Goal: Information Seeking & Learning: Learn about a topic

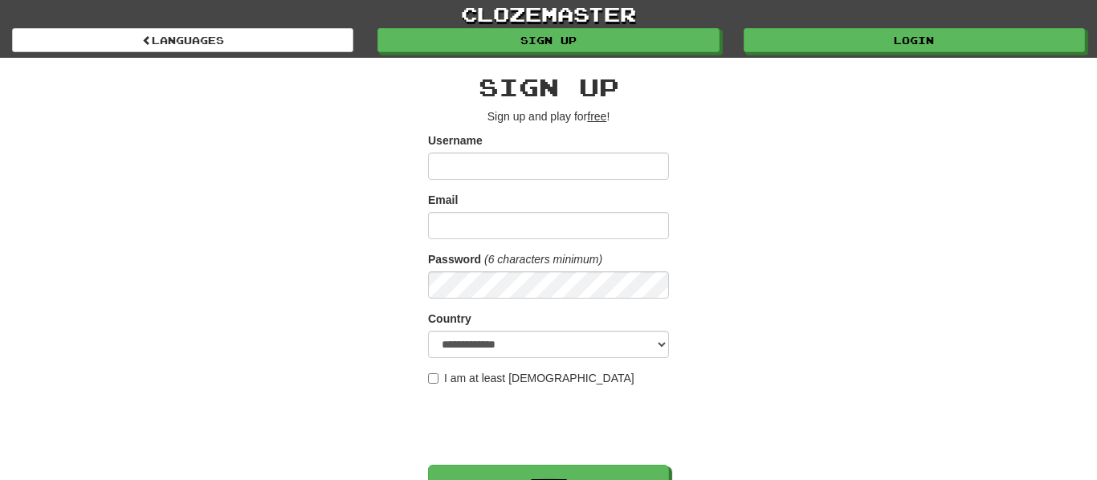
click at [495, 158] on input "Username" at bounding box center [548, 166] width 241 height 27
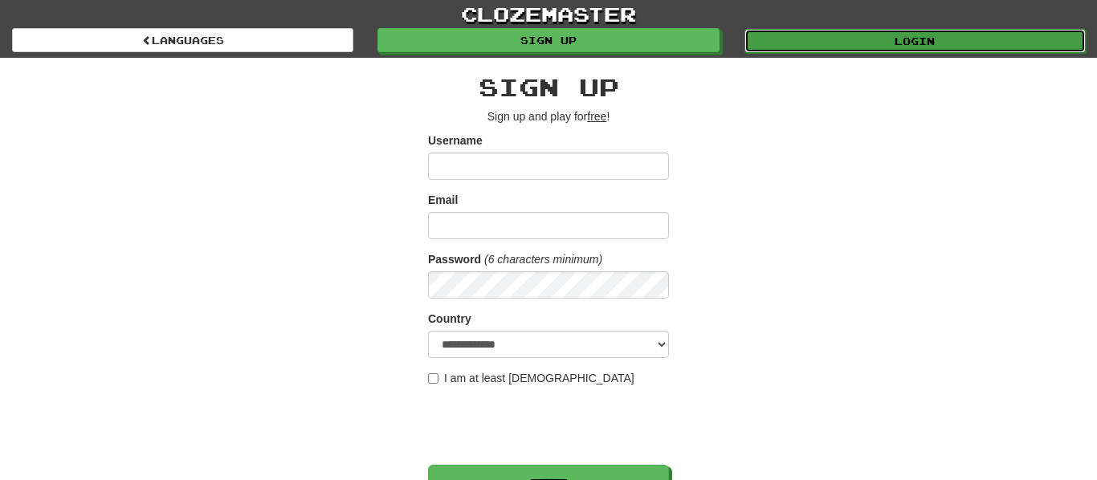
click at [921, 31] on link "Login" at bounding box center [915, 41] width 341 height 24
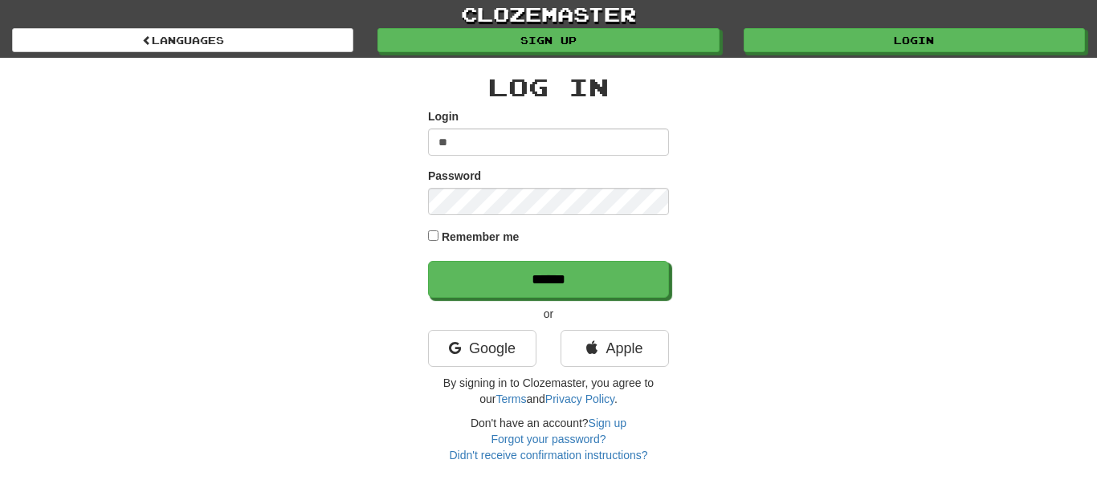
type input "*"
type input "*********"
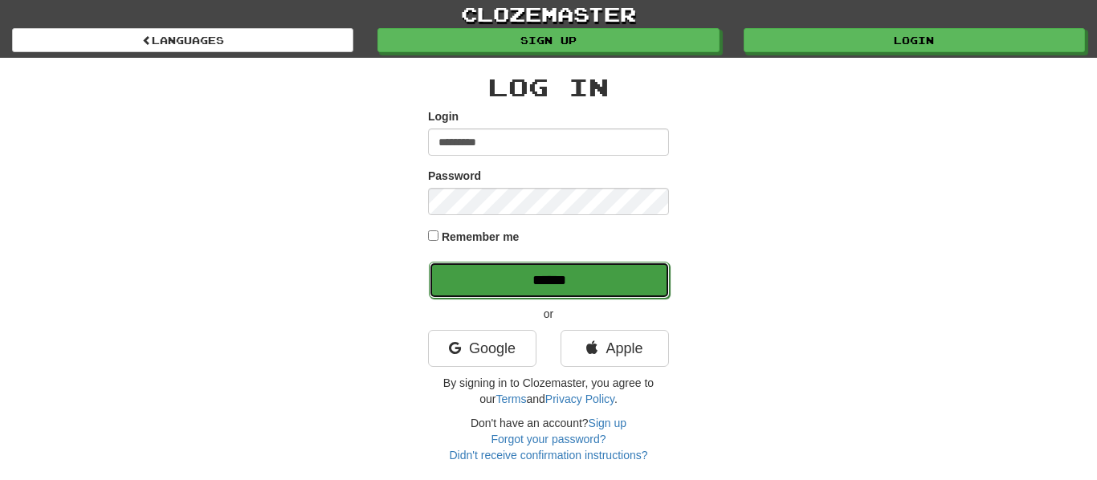
click at [584, 291] on input "******" at bounding box center [549, 280] width 241 height 37
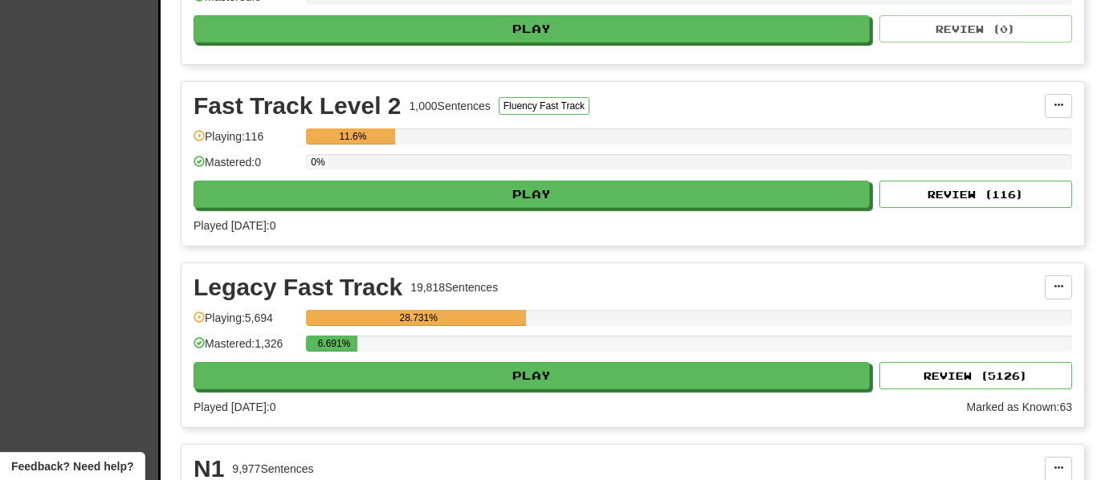
scroll to position [834, 0]
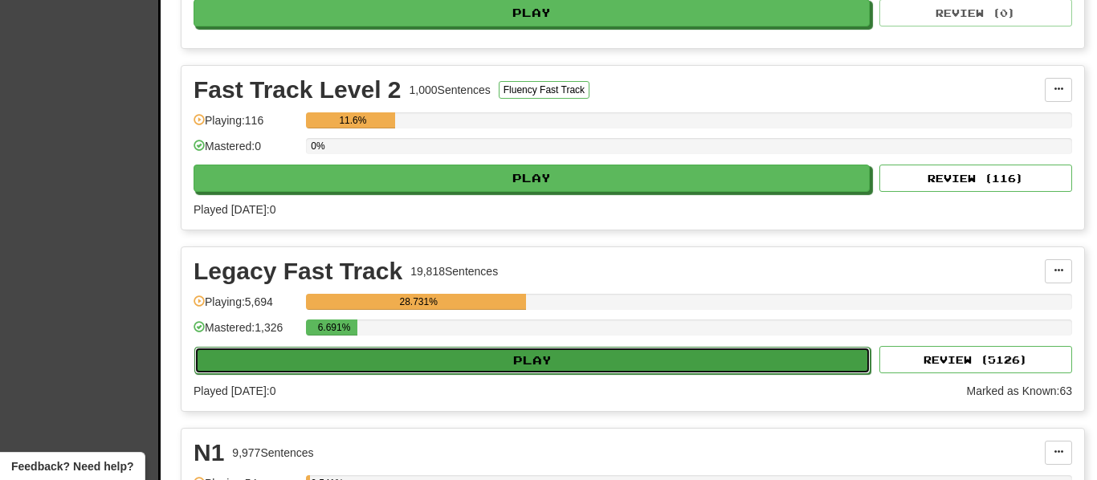
click at [371, 370] on button "Play" at bounding box center [532, 360] width 676 height 27
select select "********"
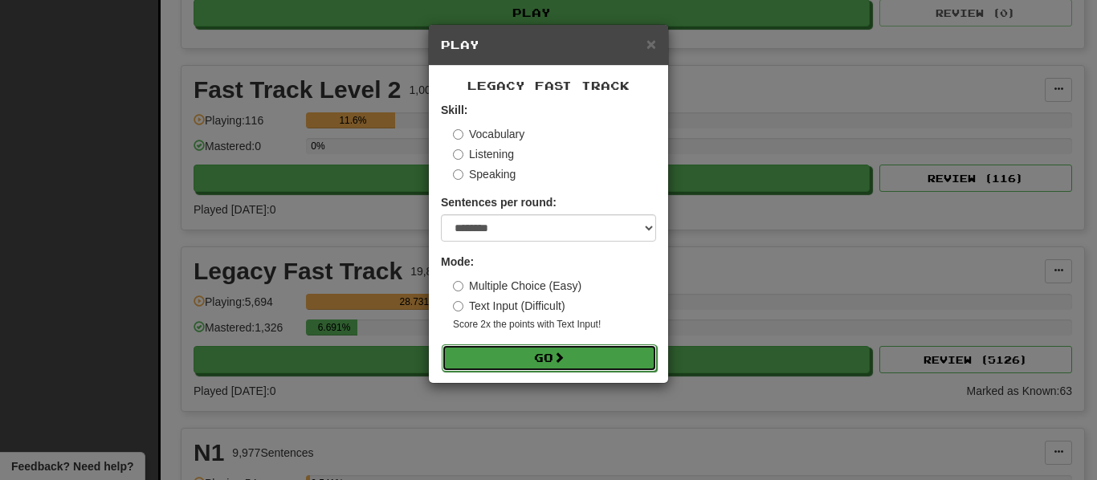
click at [517, 358] on button "Go" at bounding box center [549, 358] width 215 height 27
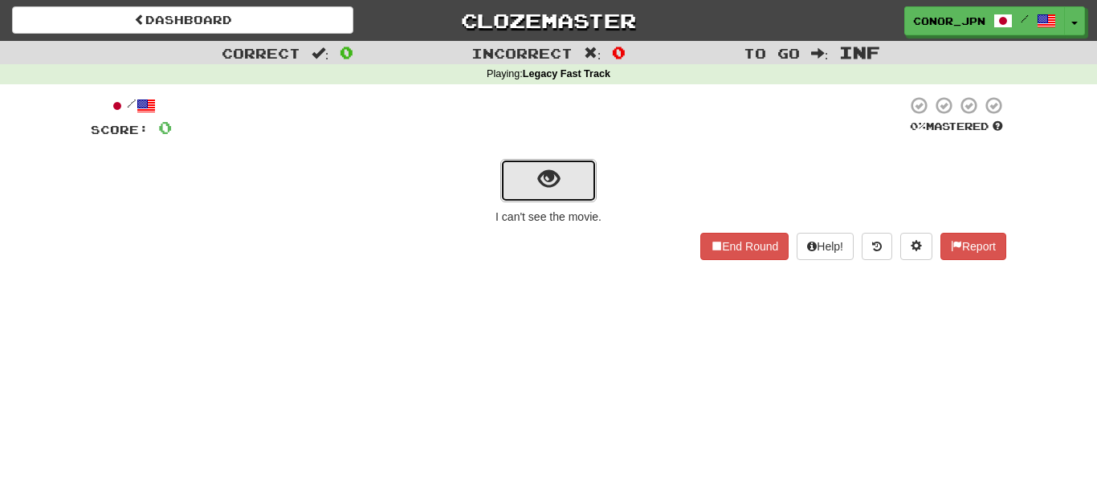
click at [528, 183] on button "show sentence" at bounding box center [549, 180] width 96 height 43
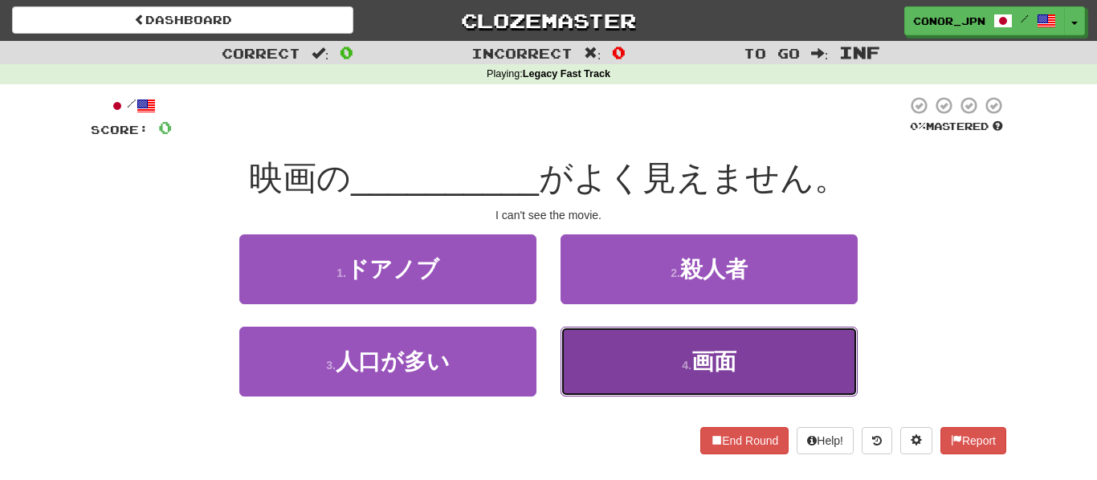
click at [617, 375] on button "4 . 画面" at bounding box center [709, 362] width 297 height 70
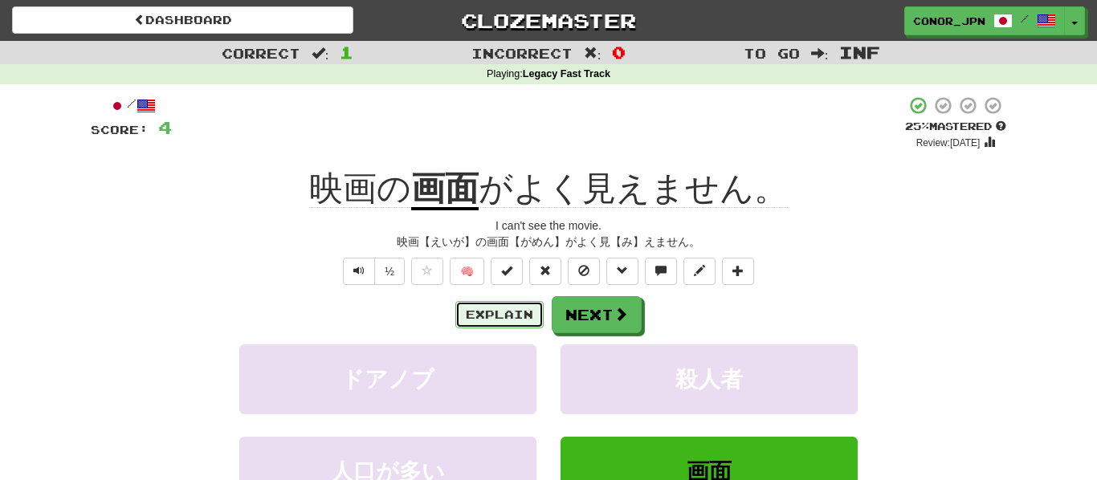
click at [520, 315] on button "Explain" at bounding box center [500, 314] width 88 height 27
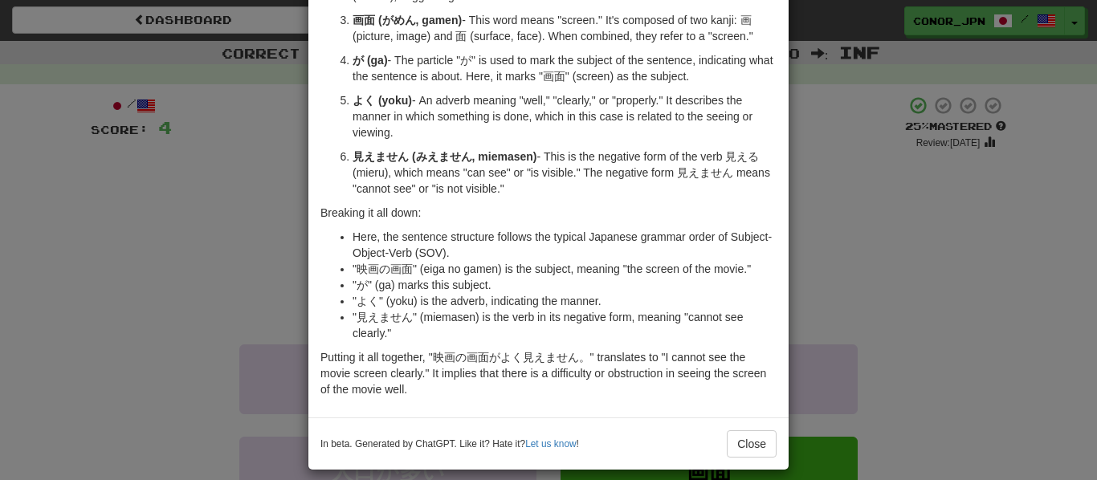
scroll to position [233, 0]
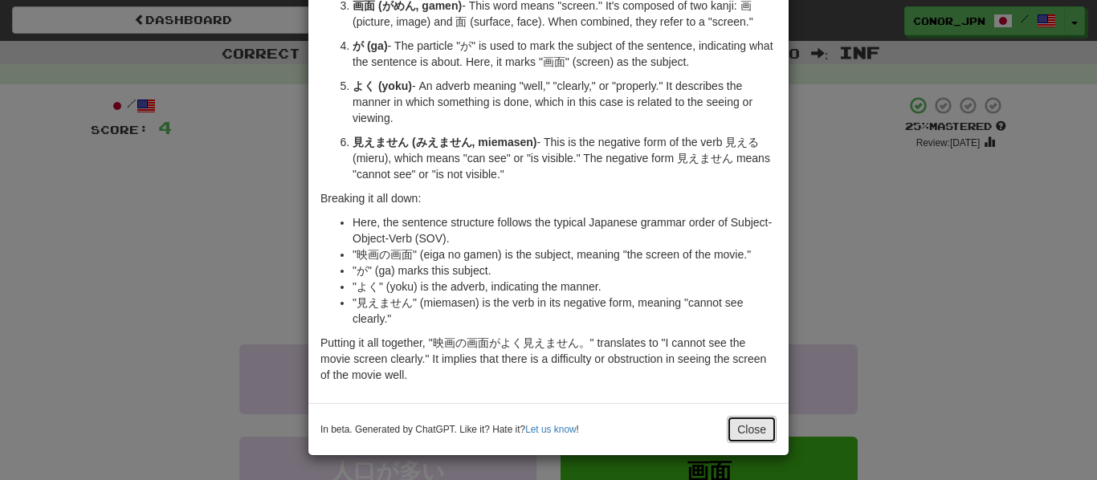
click at [748, 427] on button "Close" at bounding box center [752, 429] width 50 height 27
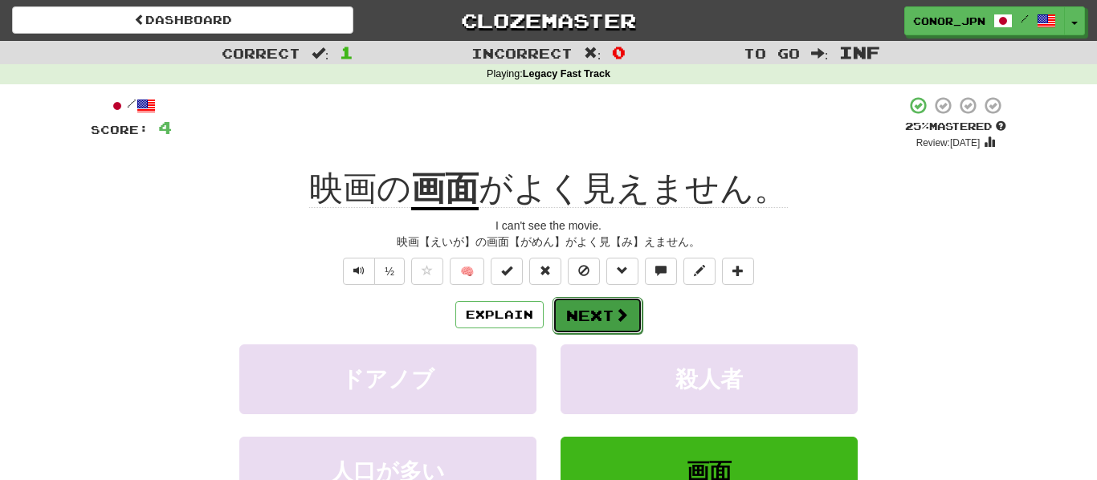
click at [635, 318] on button "Next" at bounding box center [598, 315] width 90 height 37
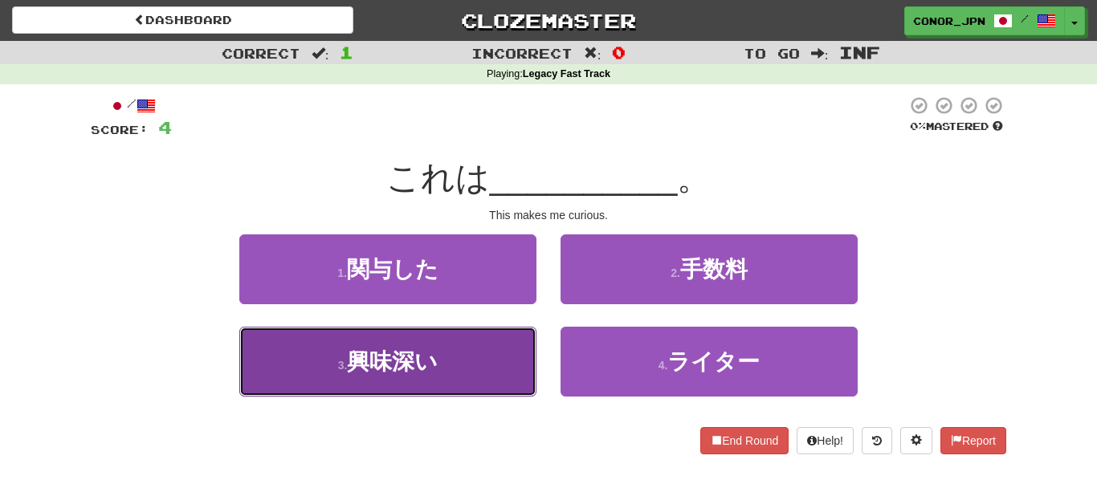
click at [460, 360] on button "3 . 興味深い" at bounding box center [387, 362] width 297 height 70
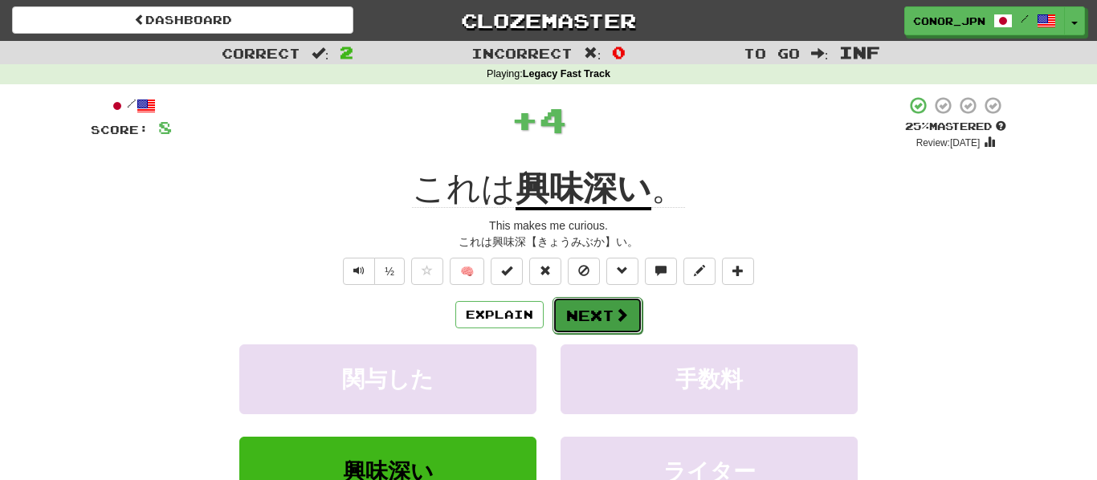
click at [591, 318] on button "Next" at bounding box center [598, 315] width 90 height 37
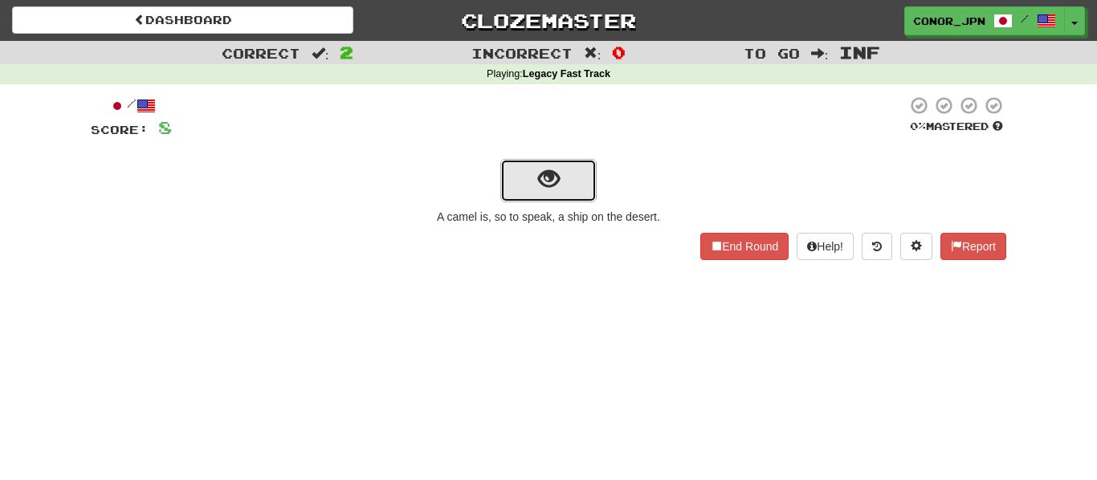
click at [543, 194] on button "show sentence" at bounding box center [549, 180] width 96 height 43
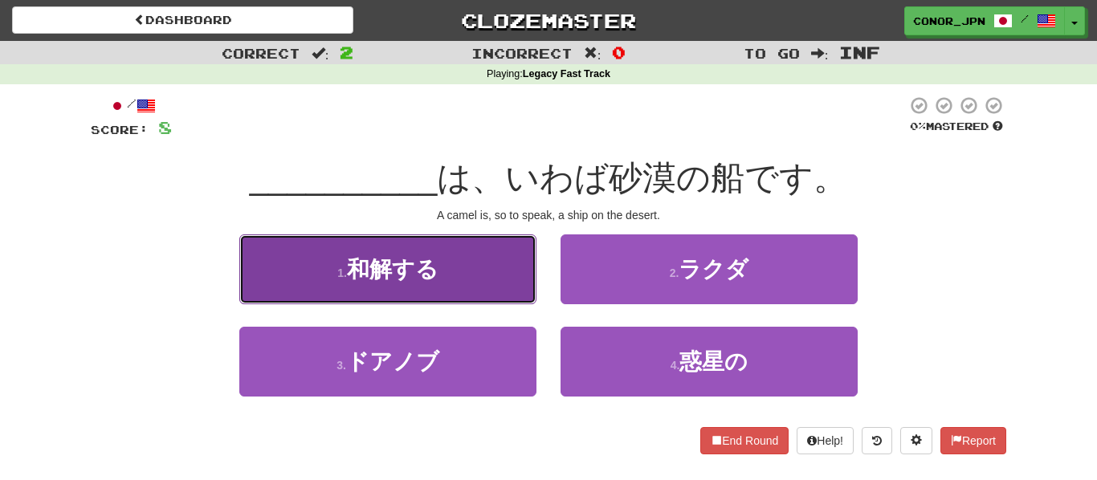
click at [483, 276] on button "1 . 和解する" at bounding box center [387, 270] width 297 height 70
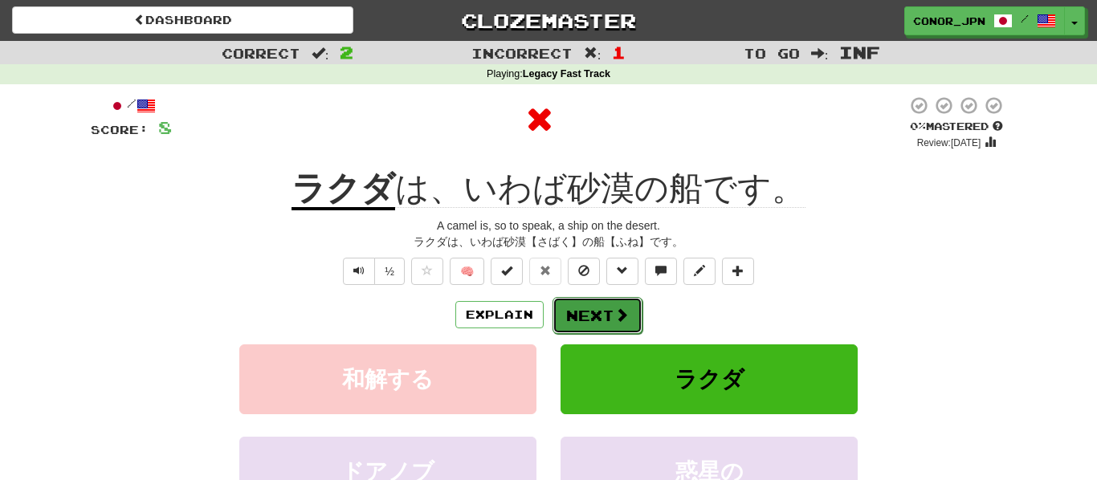
click at [563, 312] on button "Next" at bounding box center [598, 315] width 90 height 37
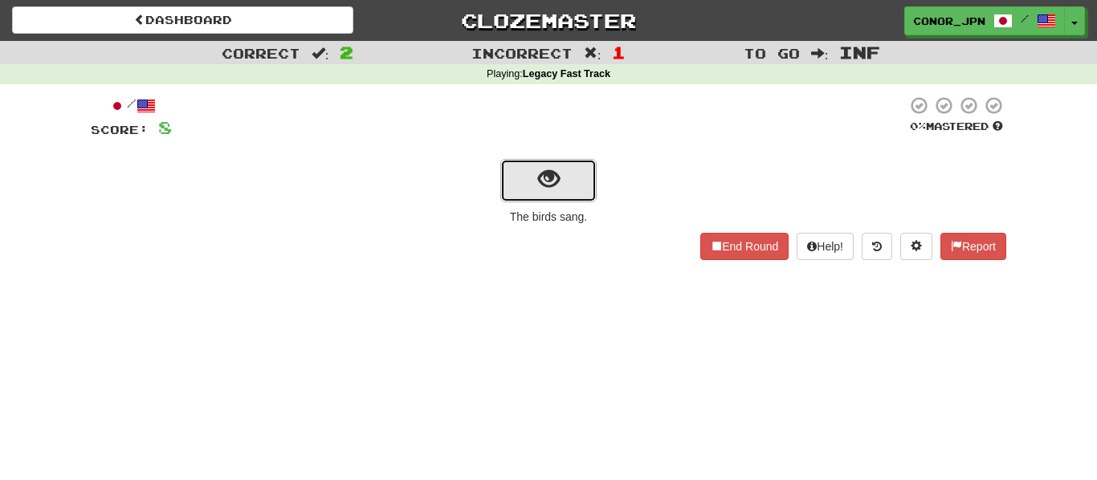
click at [542, 188] on span "show sentence" at bounding box center [549, 180] width 22 height 22
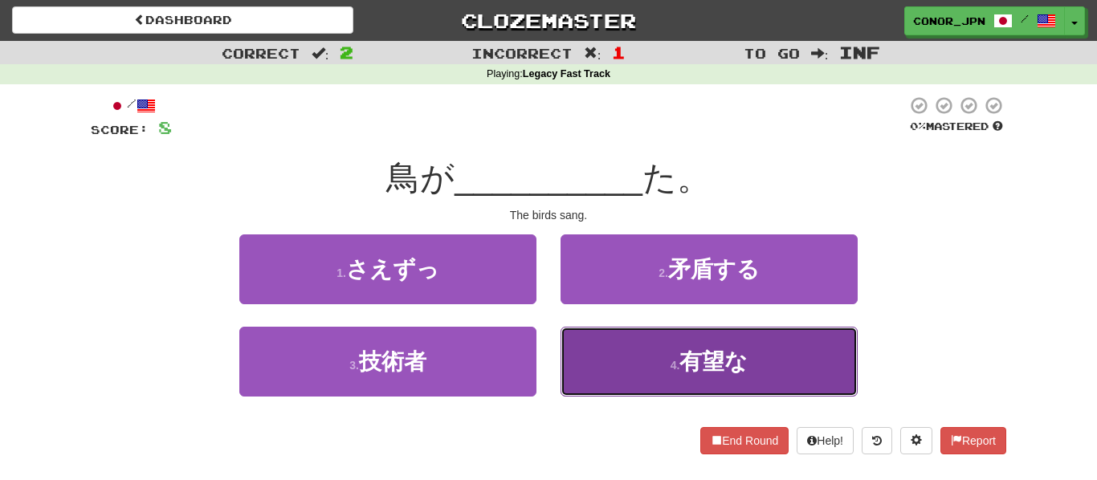
click at [599, 355] on button "4 . 有望な" at bounding box center [709, 362] width 297 height 70
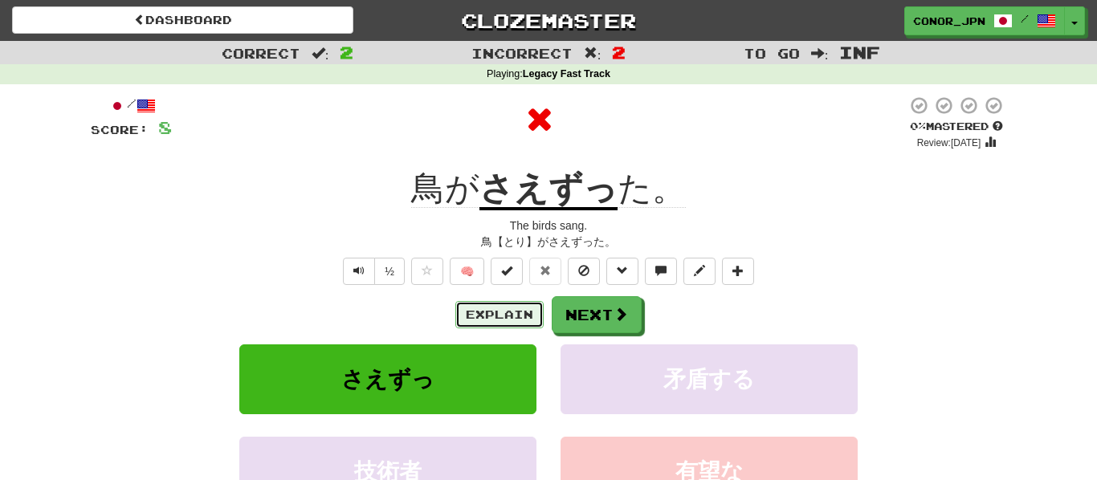
click at [500, 307] on button "Explain" at bounding box center [500, 314] width 88 height 27
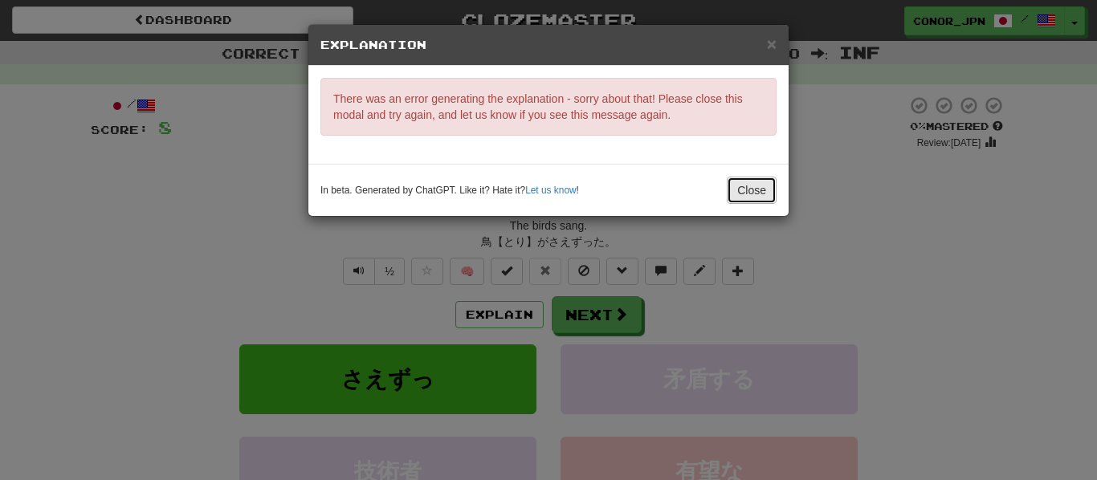
click at [760, 182] on button "Close" at bounding box center [752, 190] width 50 height 27
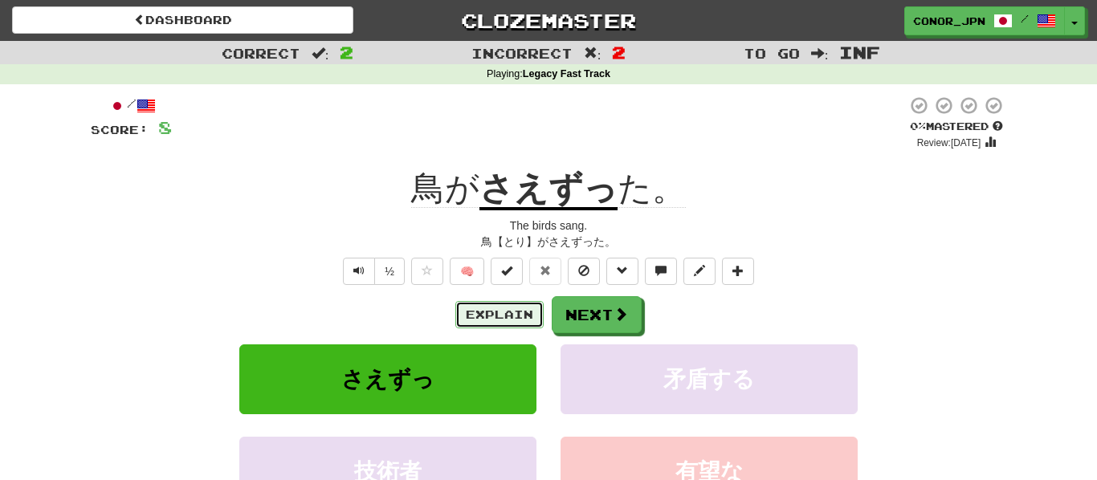
click at [518, 317] on button "Explain" at bounding box center [500, 314] width 88 height 27
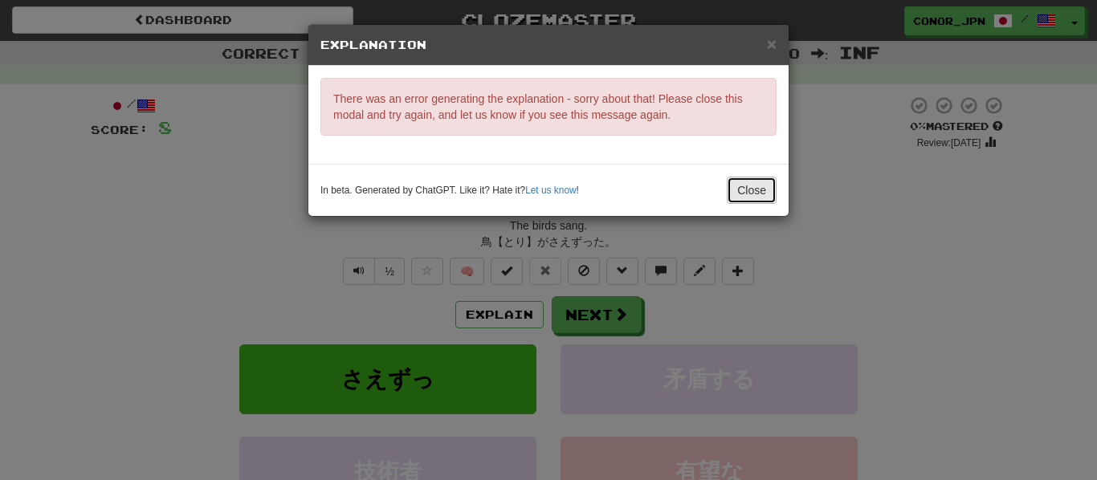
click at [730, 202] on button "Close" at bounding box center [752, 190] width 50 height 27
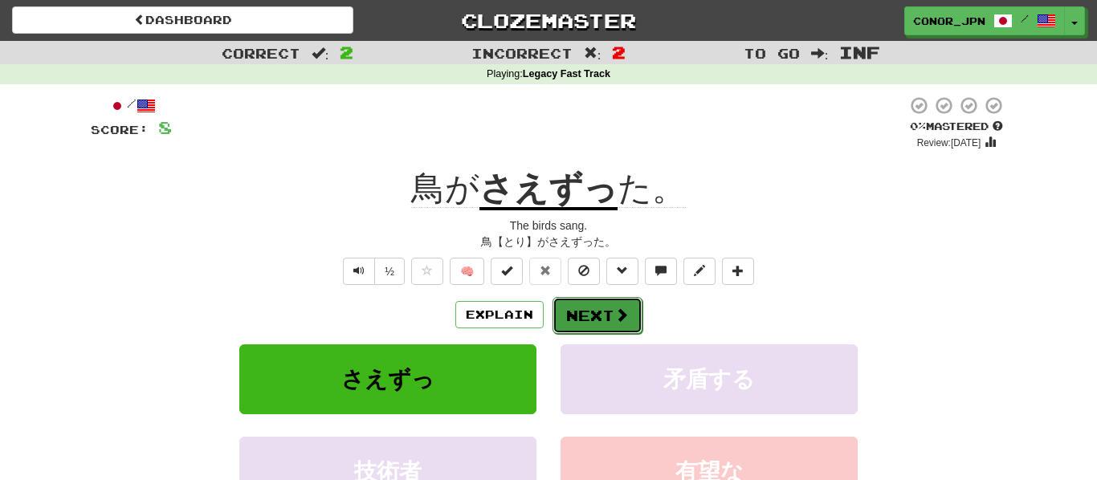
click at [622, 309] on span at bounding box center [622, 315] width 14 height 14
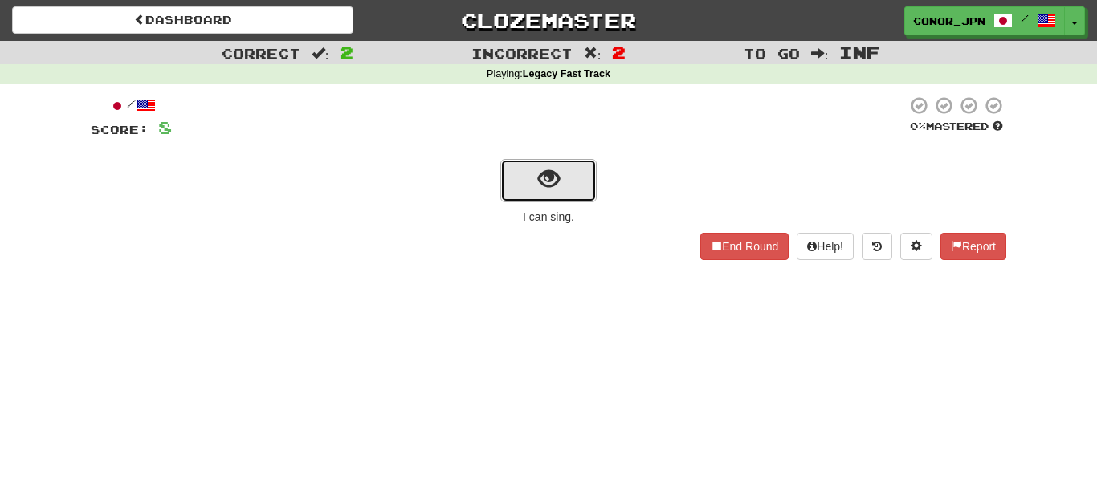
click at [547, 180] on span "show sentence" at bounding box center [549, 180] width 22 height 22
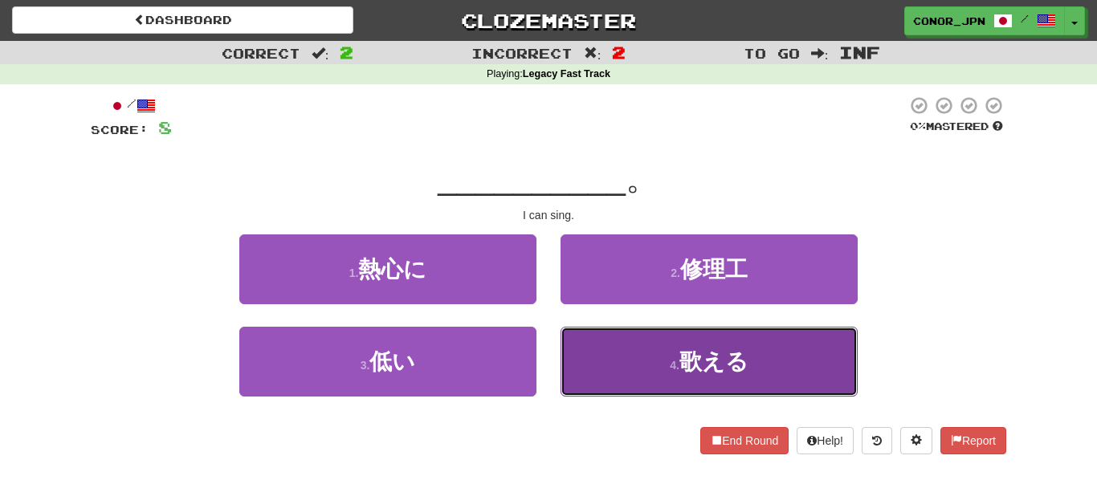
click at [664, 356] on button "4 . 歌える" at bounding box center [709, 362] width 297 height 70
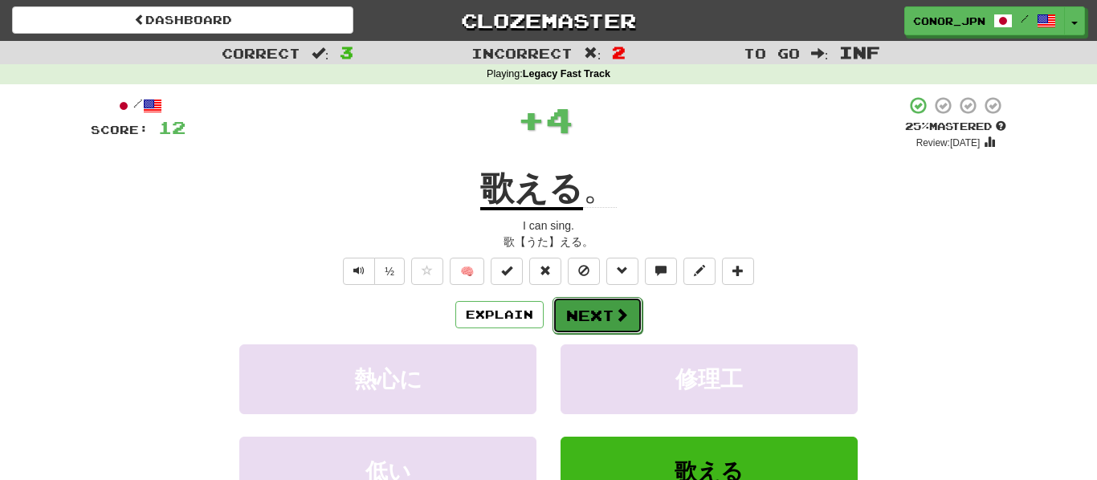
click at [615, 313] on span at bounding box center [622, 315] width 14 height 14
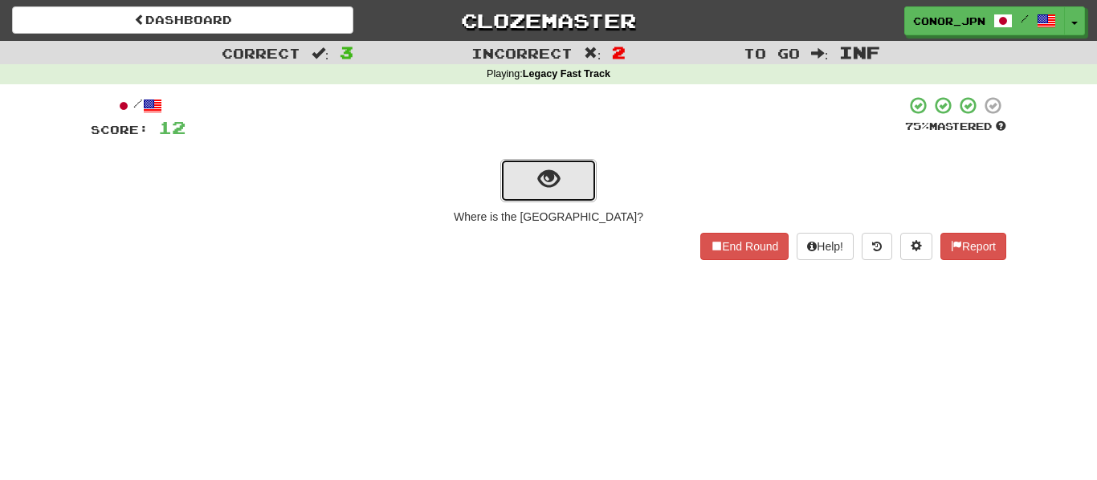
click at [532, 176] on button "show sentence" at bounding box center [549, 180] width 96 height 43
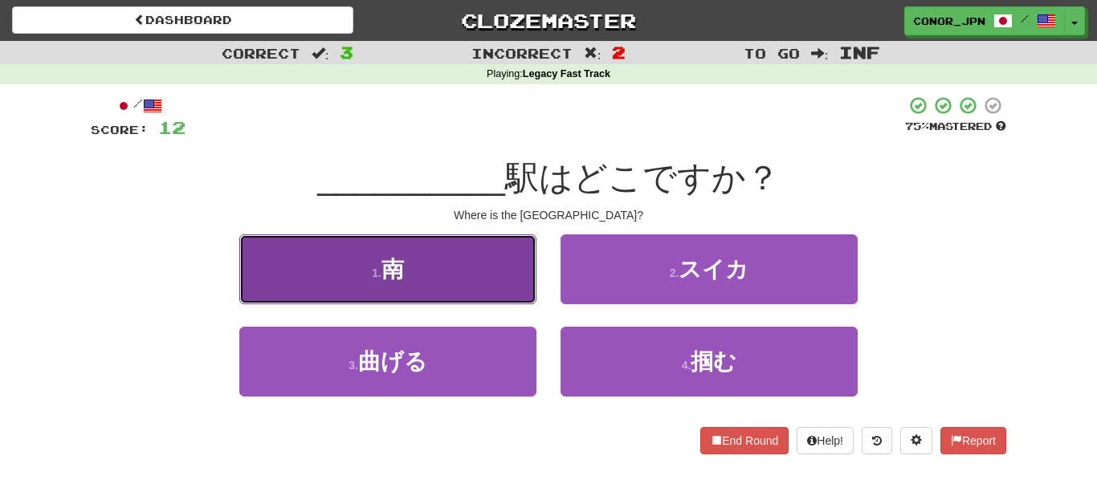
click at [448, 270] on button "1 . 南" at bounding box center [387, 270] width 297 height 70
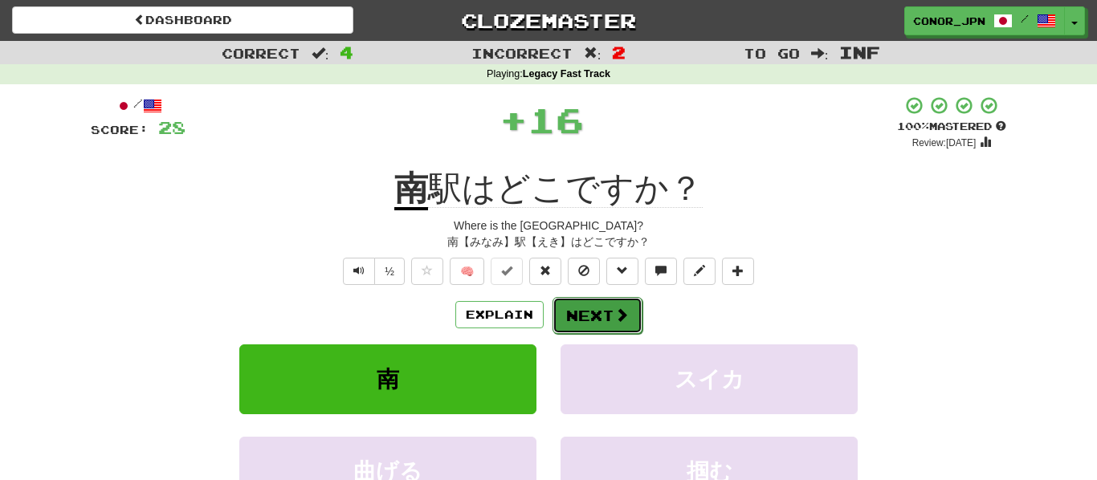
click at [604, 329] on button "Next" at bounding box center [598, 315] width 90 height 37
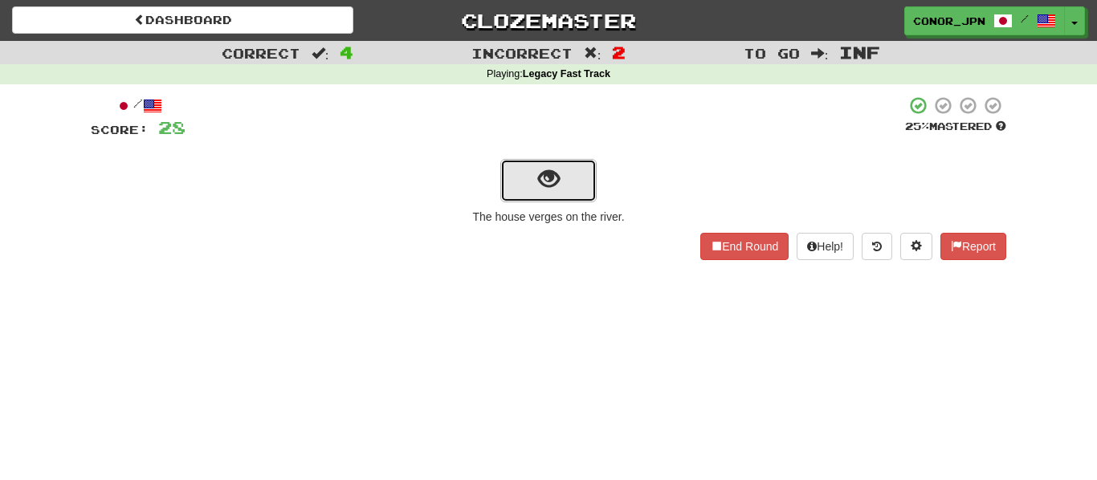
click at [531, 191] on button "show sentence" at bounding box center [549, 180] width 96 height 43
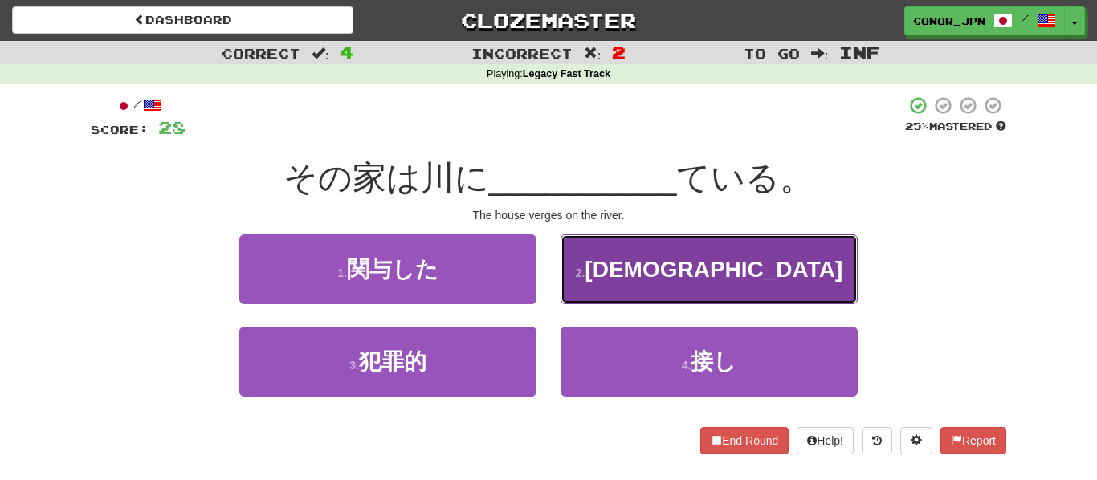
click at [626, 282] on button "2 . キリスト教徒" at bounding box center [709, 270] width 297 height 70
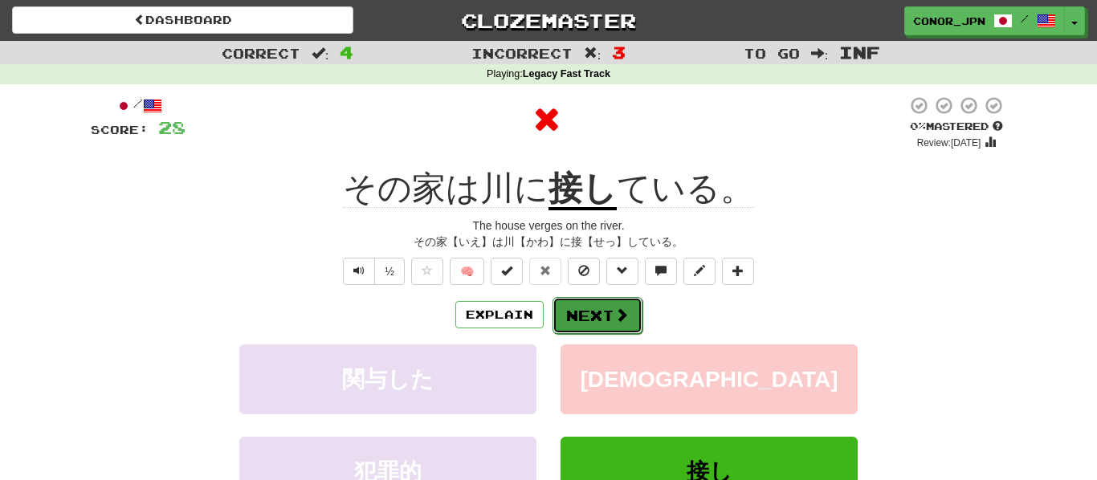
click at [616, 312] on span at bounding box center [622, 315] width 14 height 14
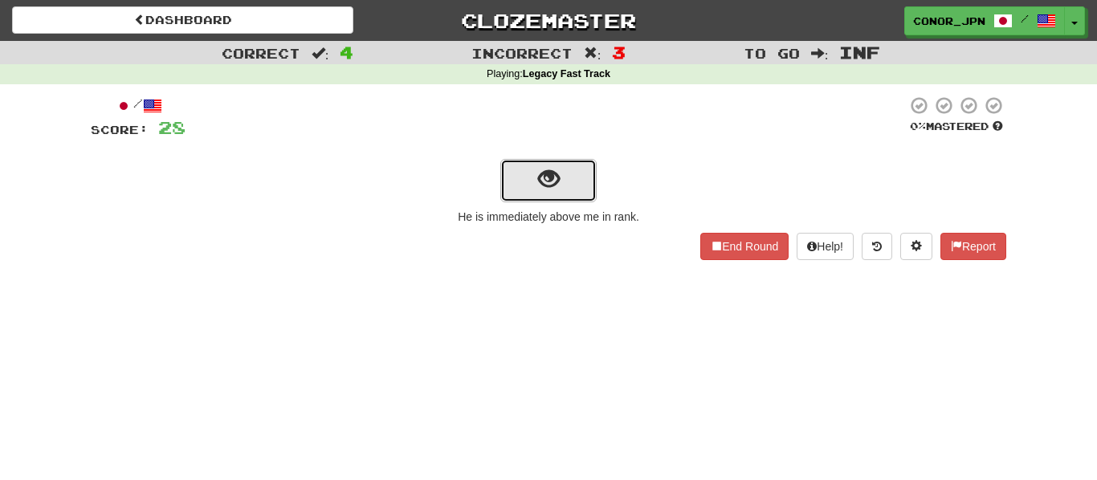
click at [529, 202] on button "show sentence" at bounding box center [549, 180] width 96 height 43
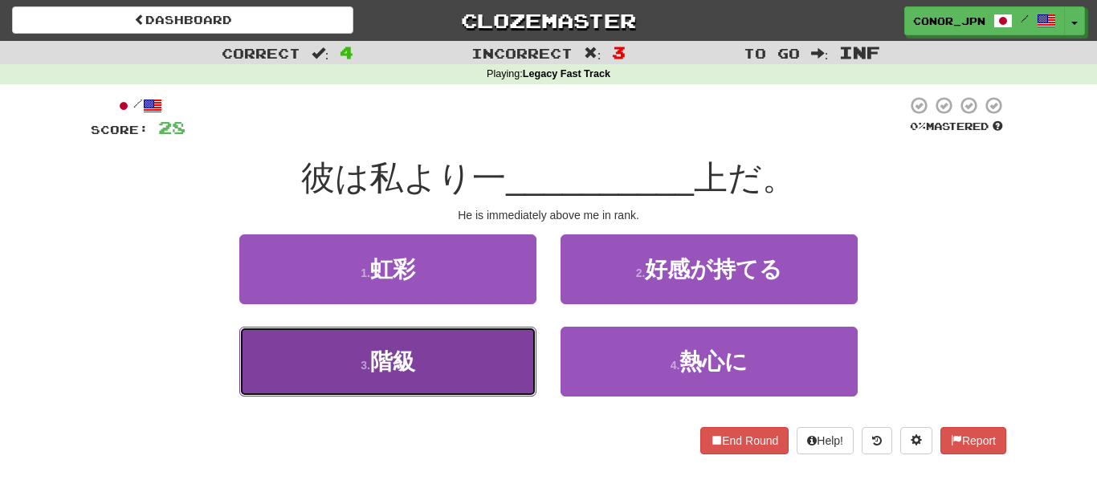
click at [476, 350] on button "3 . 階級" at bounding box center [387, 362] width 297 height 70
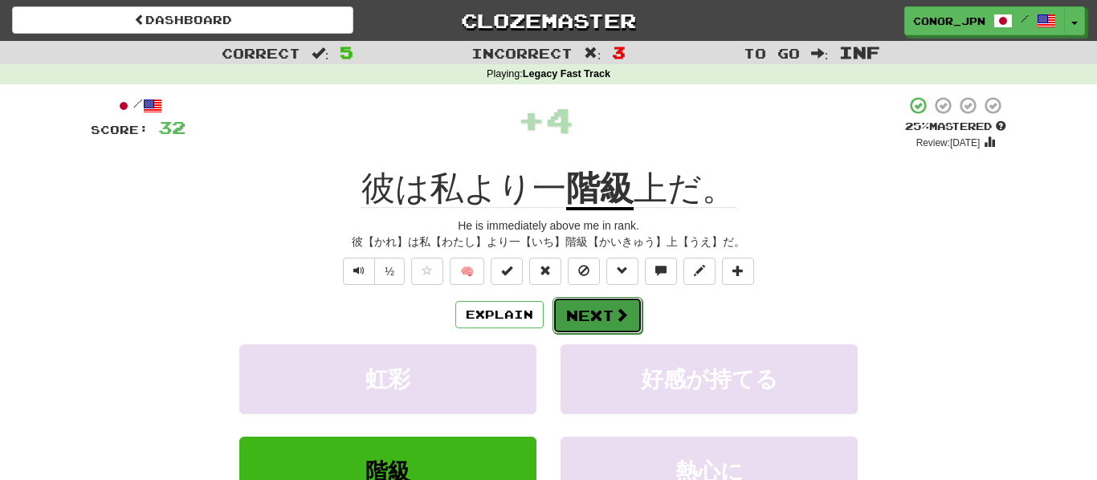
click at [557, 320] on button "Next" at bounding box center [598, 315] width 90 height 37
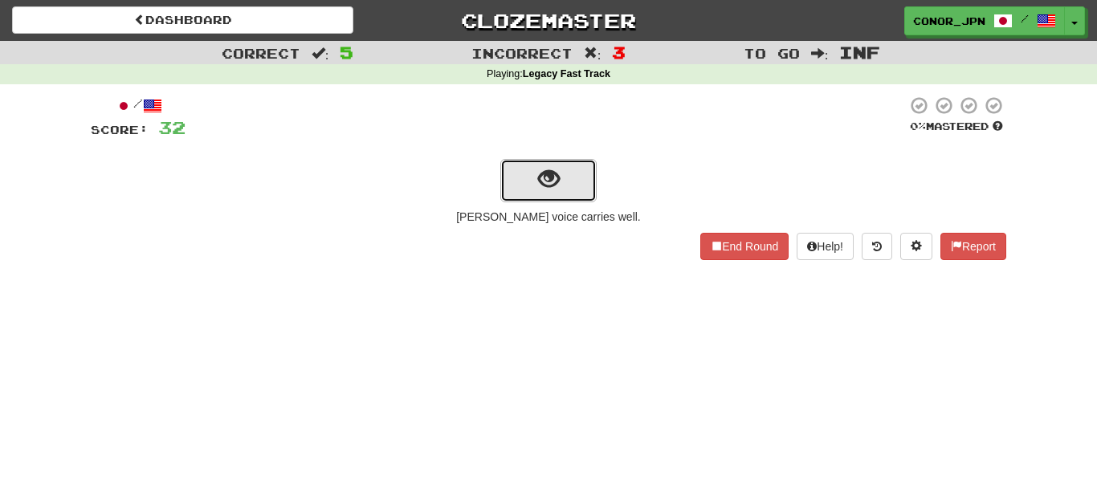
click at [529, 183] on button "show sentence" at bounding box center [549, 180] width 96 height 43
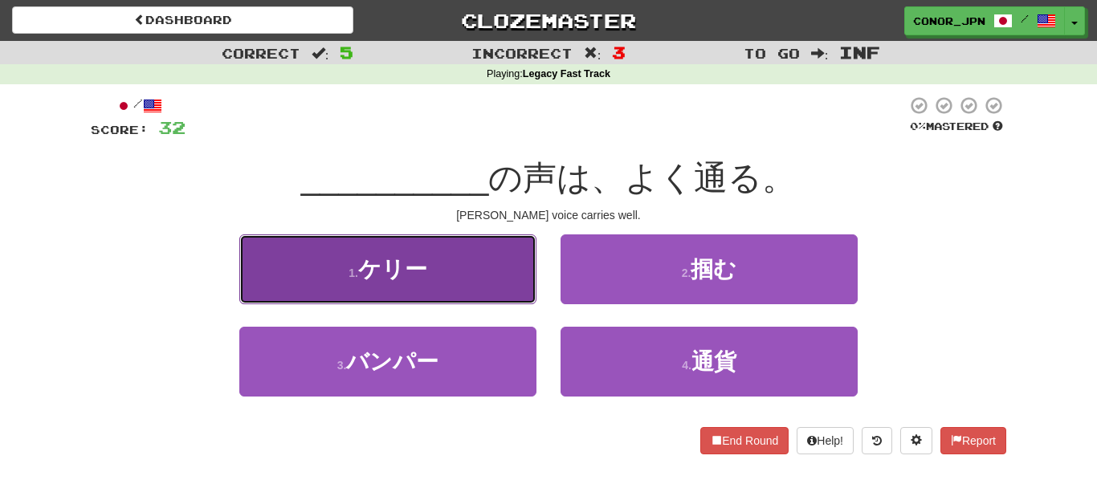
click at [431, 279] on button "1 . ケリー" at bounding box center [387, 270] width 297 height 70
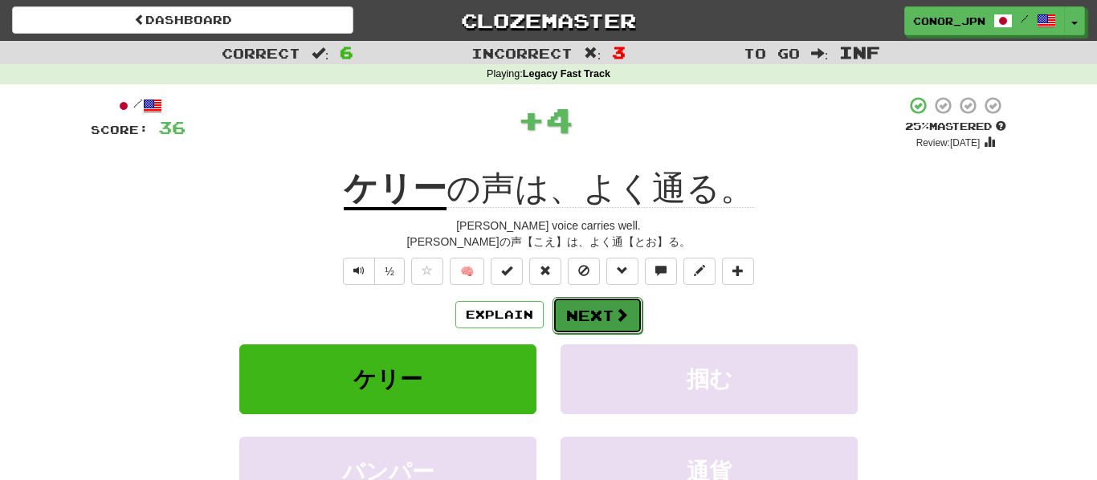
click at [579, 305] on button "Next" at bounding box center [598, 315] width 90 height 37
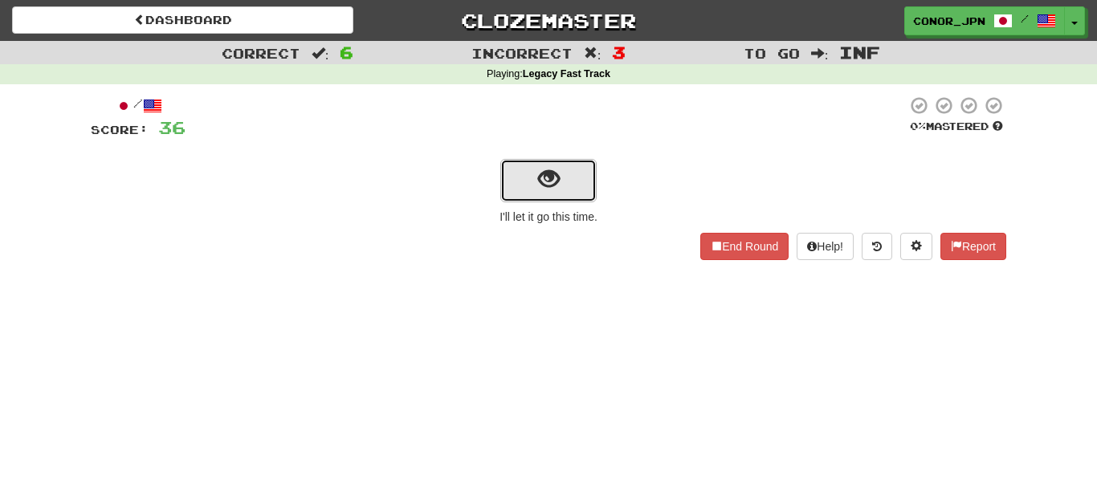
click at [521, 197] on button "show sentence" at bounding box center [549, 180] width 96 height 43
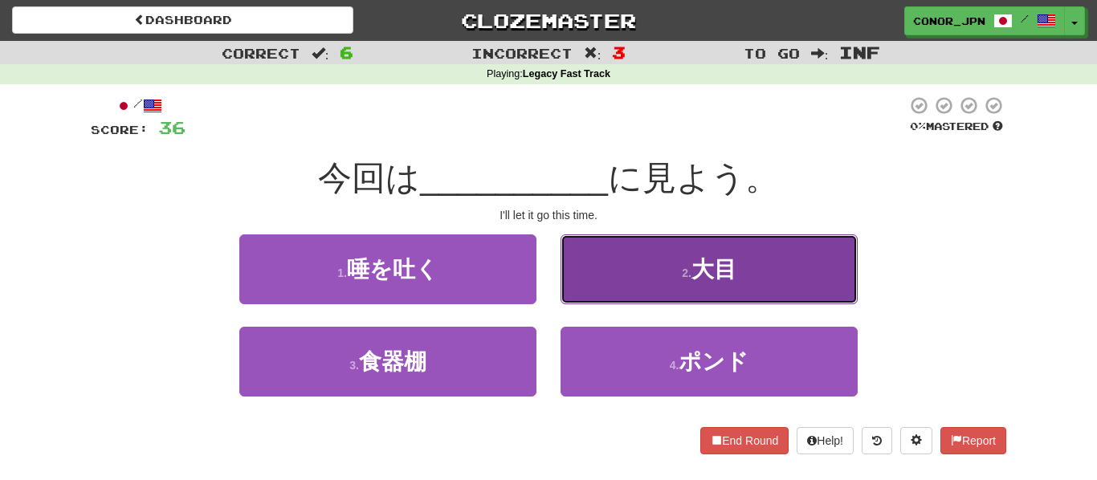
click at [574, 282] on button "2 . 大目" at bounding box center [709, 270] width 297 height 70
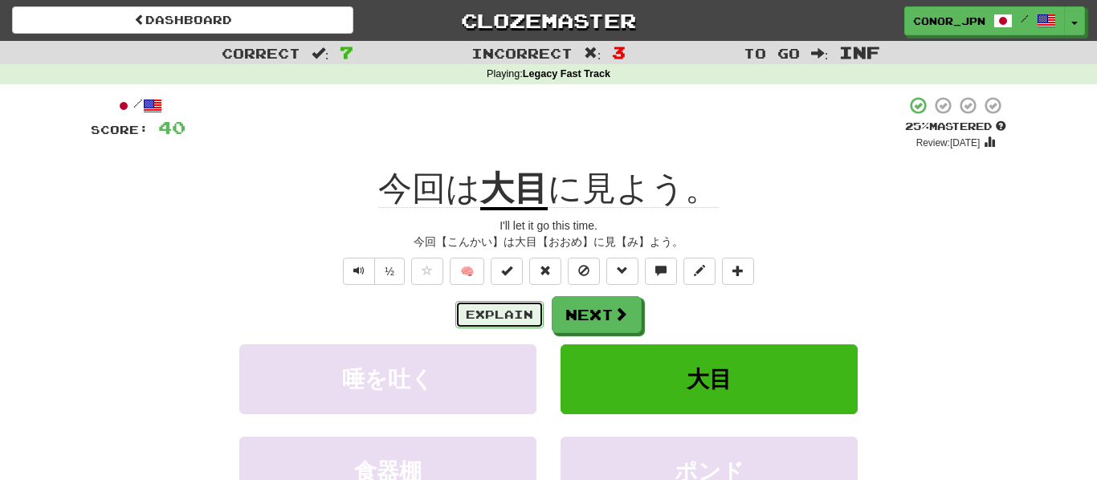
click at [478, 308] on button "Explain" at bounding box center [500, 314] width 88 height 27
